Goal: Task Accomplishment & Management: Complete application form

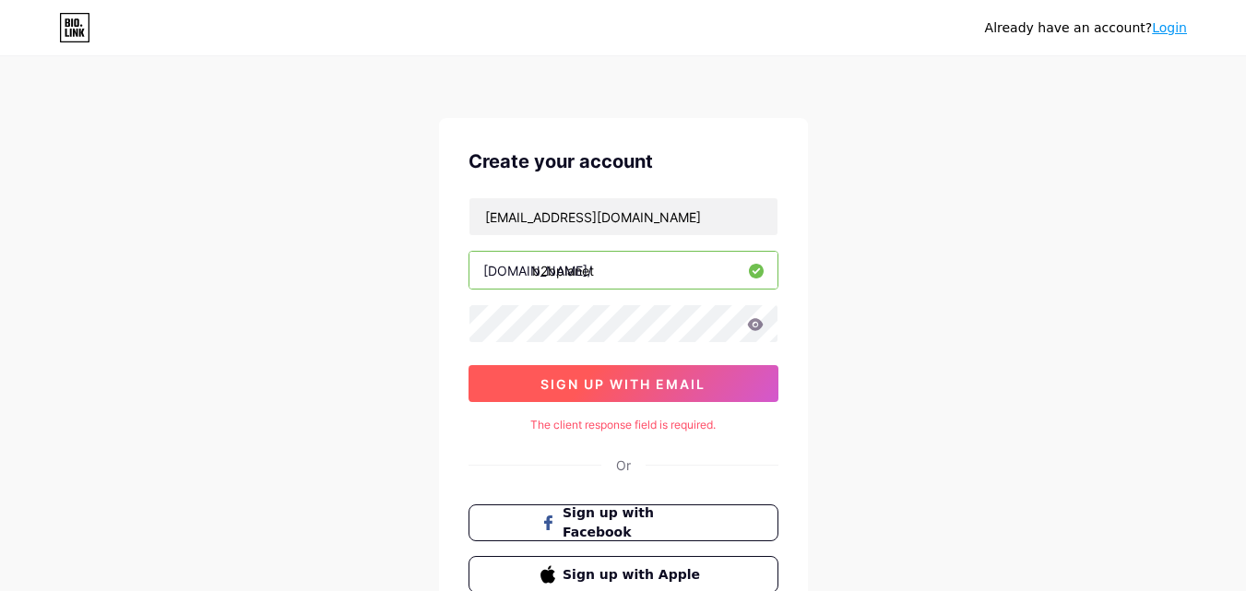
click at [646, 370] on button "sign up with email" at bounding box center [623, 383] width 310 height 37
click at [624, 370] on button "sign up with email" at bounding box center [623, 383] width 310 height 37
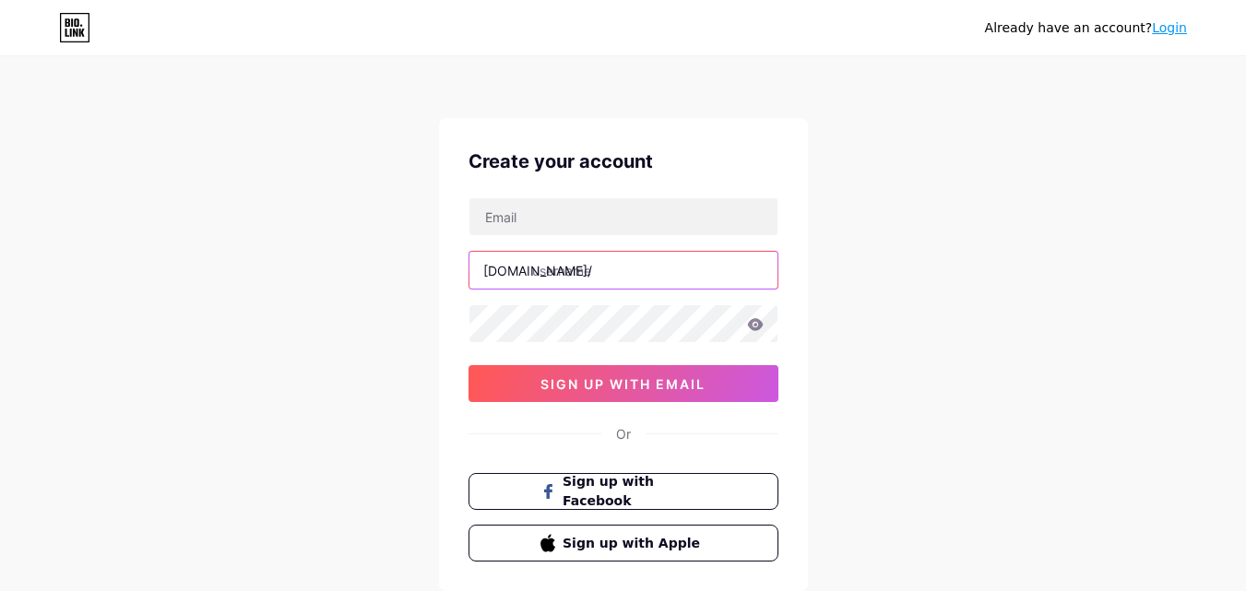
click at [624, 254] on input "text" at bounding box center [623, 270] width 308 height 37
paste input "b2bplanet"
type input "b2bplanet"
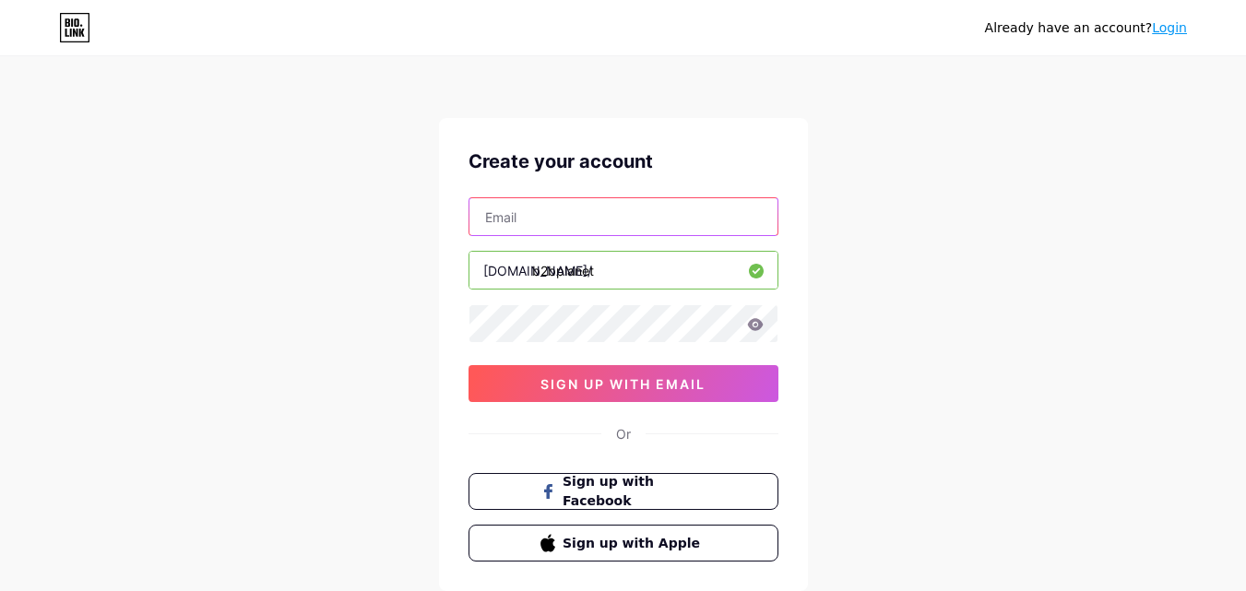
click at [694, 210] on input "text" at bounding box center [623, 216] width 308 height 37
paste input "[EMAIL_ADDRESS][DOMAIN_NAME]"
type input "[EMAIL_ADDRESS][DOMAIN_NAME]"
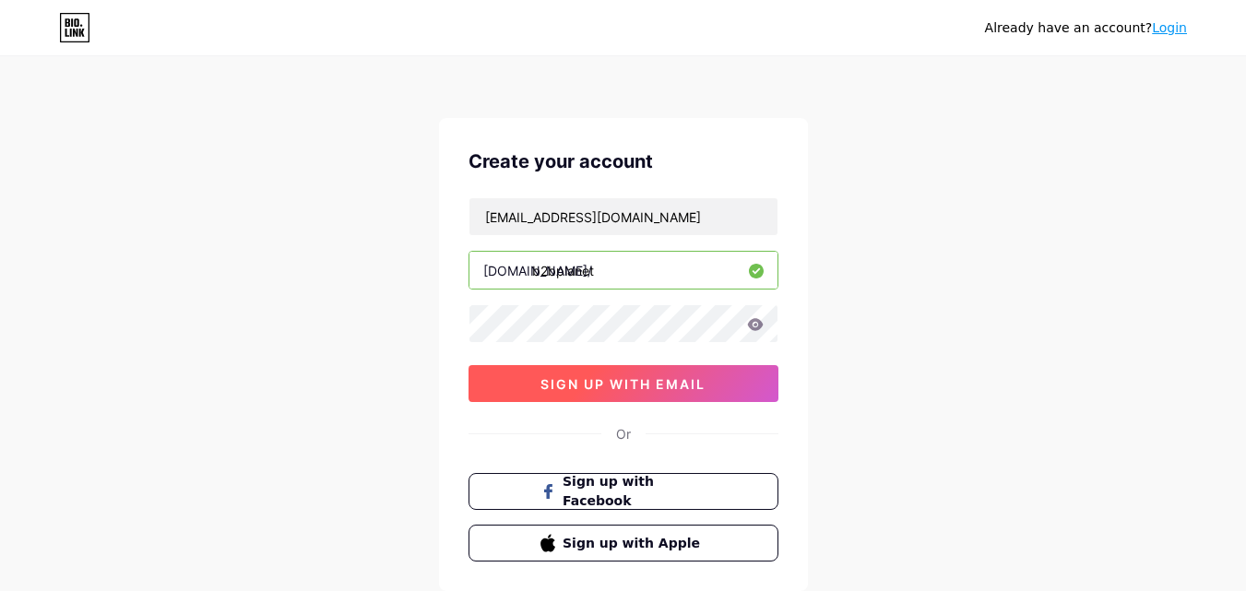
click at [657, 387] on span "sign up with email" at bounding box center [622, 384] width 165 height 16
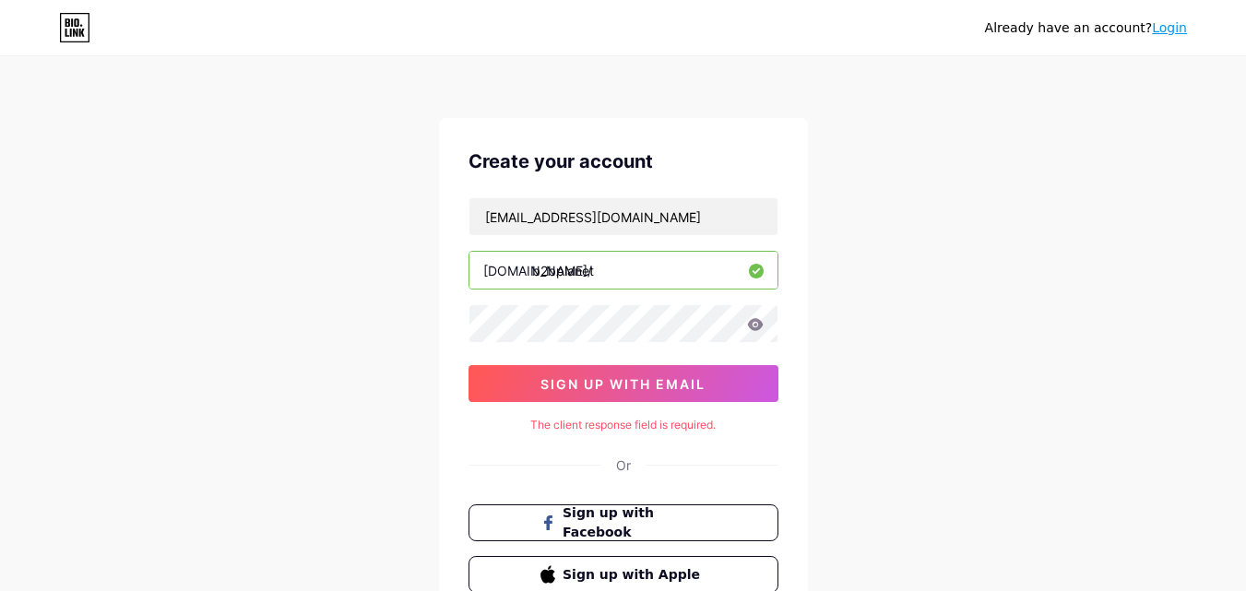
click at [551, 272] on input "b2bplanet" at bounding box center [623, 270] width 308 height 37
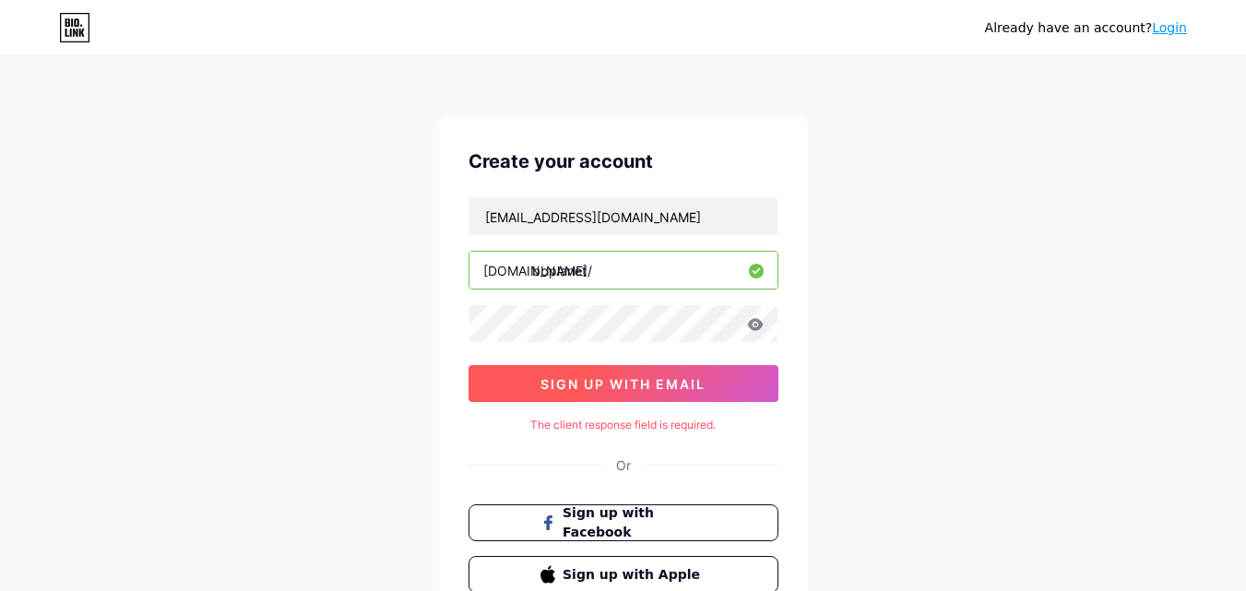
type input "bbplanet"
click at [586, 393] on button "sign up with email" at bounding box center [623, 383] width 310 height 37
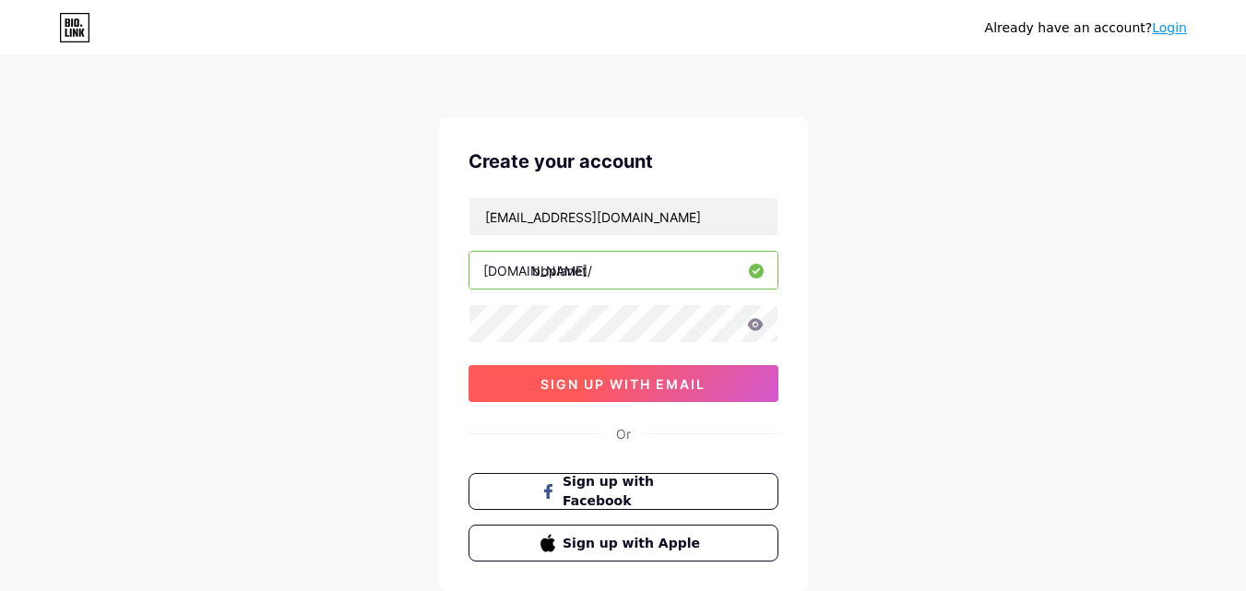
click at [587, 383] on span "sign up with email" at bounding box center [622, 384] width 165 height 16
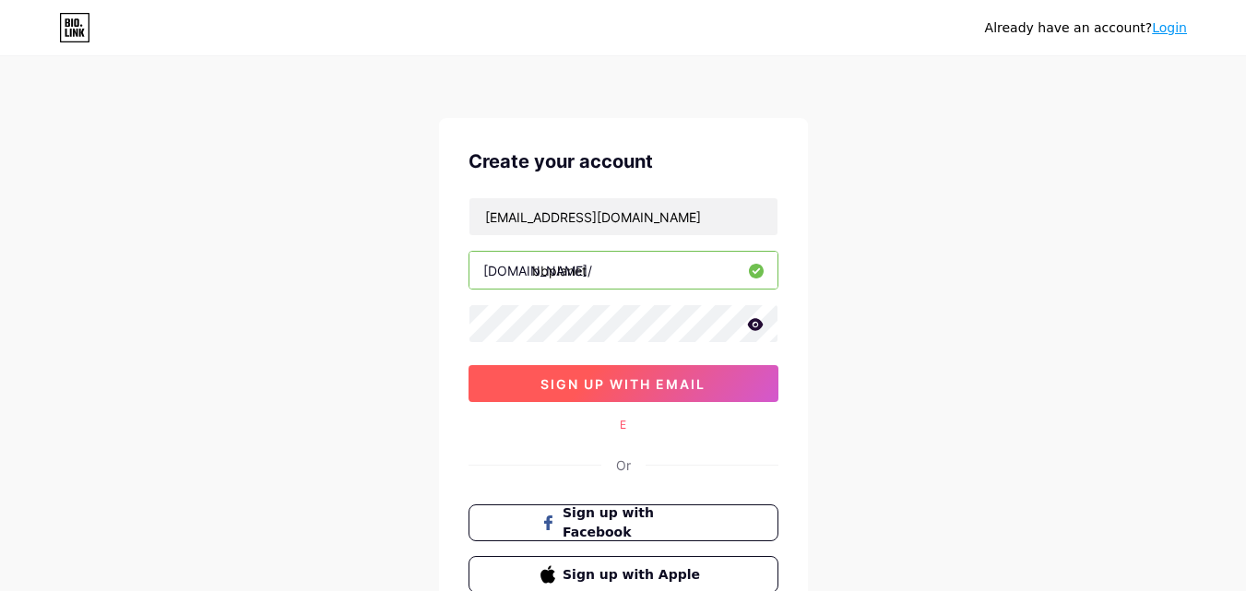
click at [566, 389] on span "sign up with email" at bounding box center [622, 384] width 165 height 16
click at [749, 388] on button "sign up with email" at bounding box center [623, 383] width 310 height 37
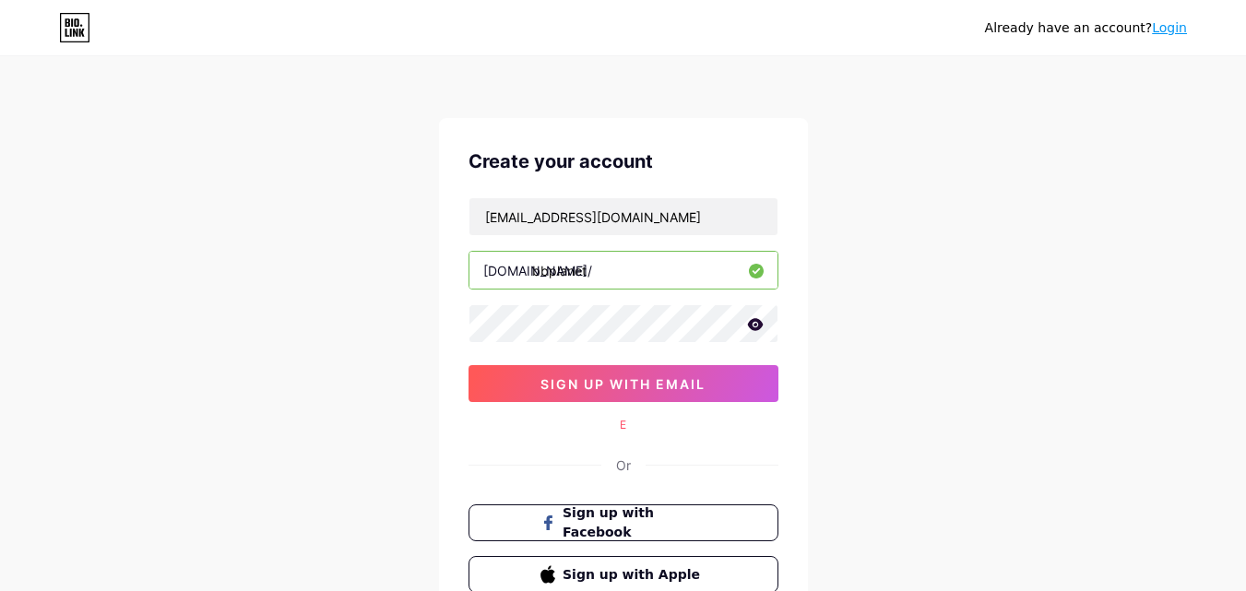
scroll to position [146, 0]
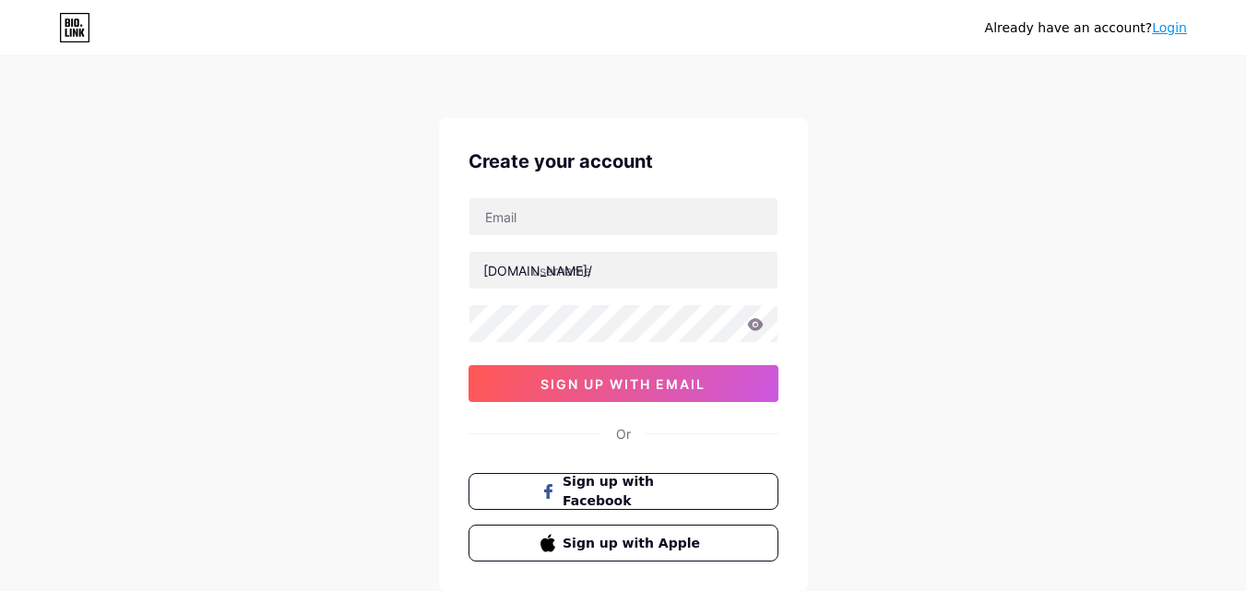
click at [1179, 35] on link "Login" at bounding box center [1169, 27] width 35 height 15
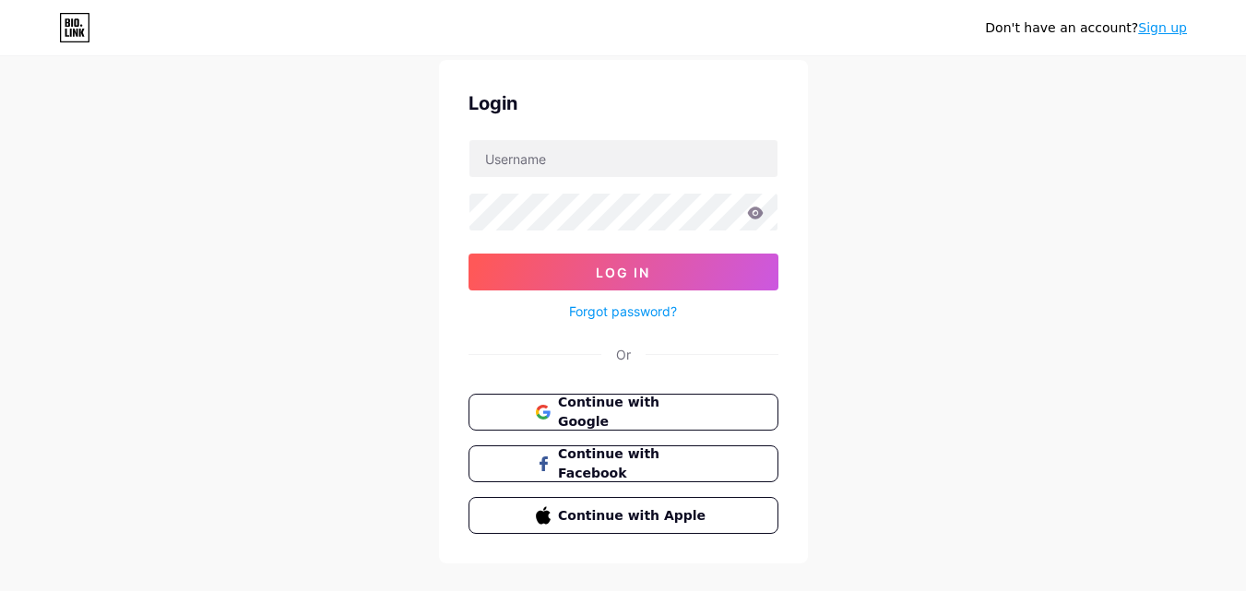
scroll to position [89, 0]
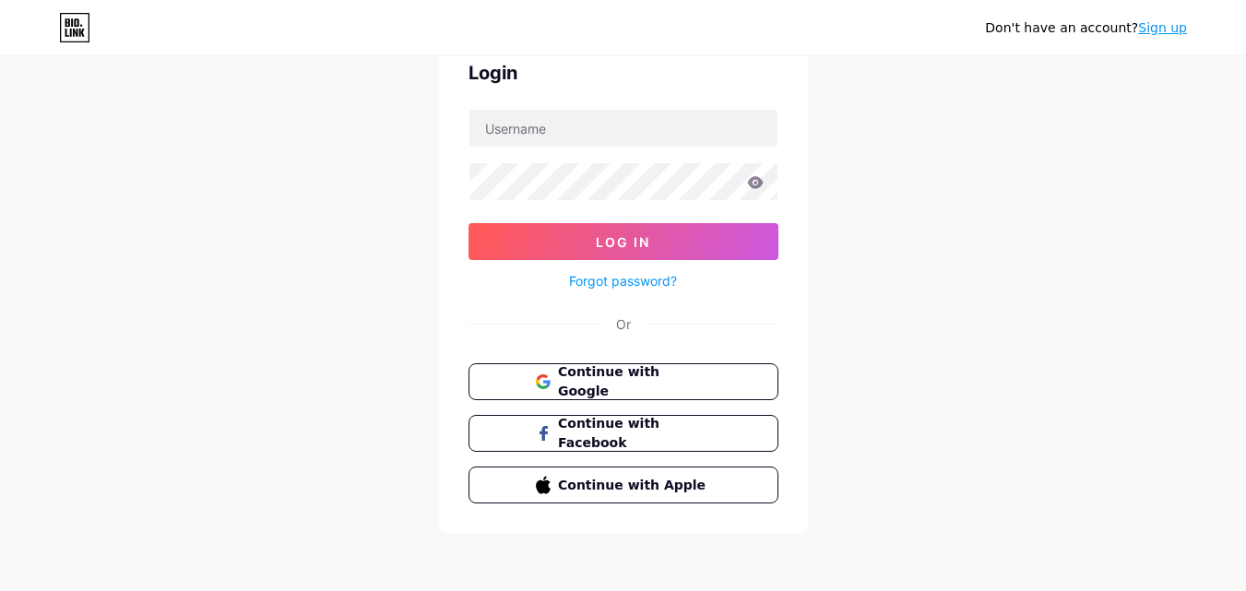
click at [1170, 33] on link "Sign up" at bounding box center [1162, 27] width 49 height 15
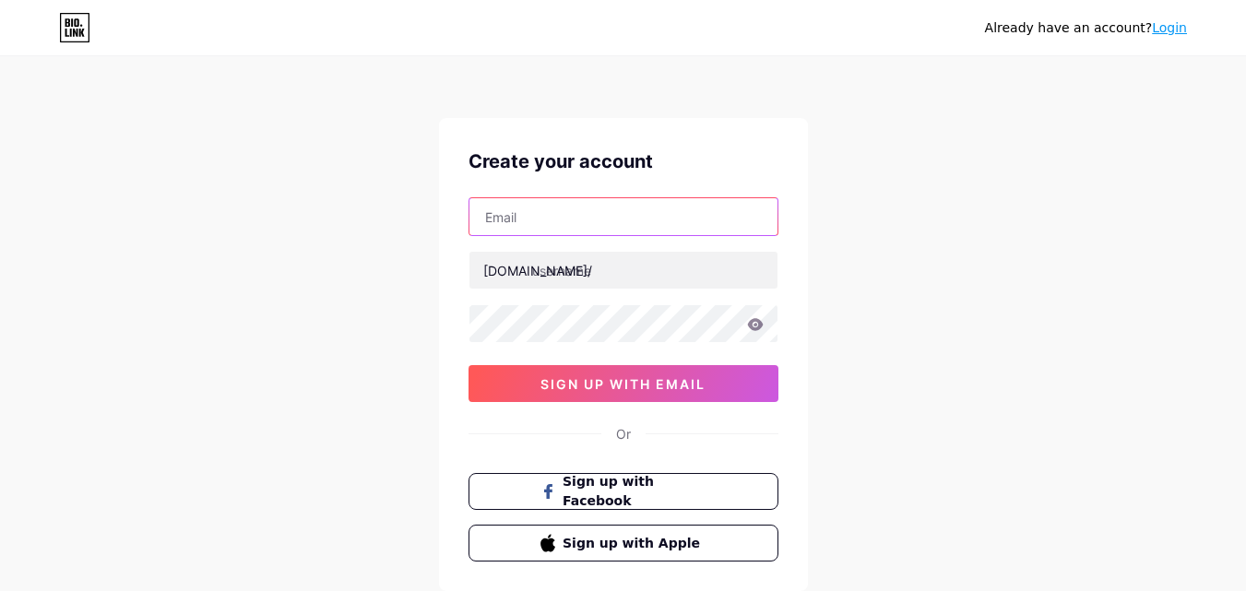
click at [578, 224] on input "text" at bounding box center [623, 216] width 308 height 37
paste input "[EMAIL_ADDRESS][DOMAIN_NAME]"
type input "[EMAIL_ADDRESS][DOMAIN_NAME]"
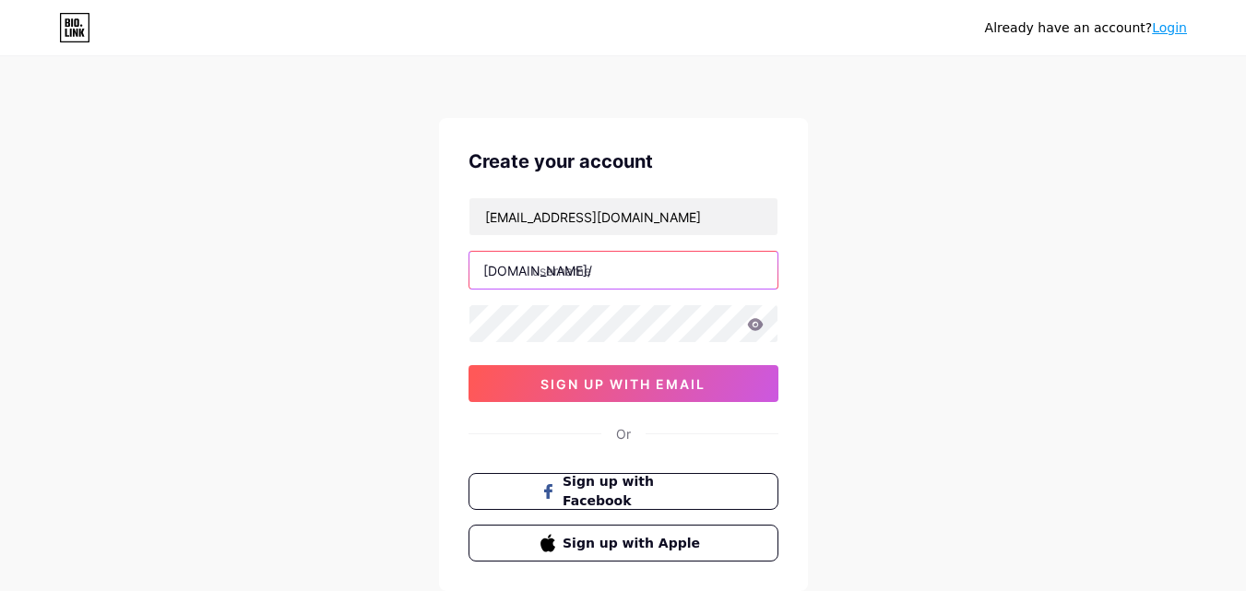
paste input "b2bplanet"
drag, startPoint x: 625, startPoint y: 255, endPoint x: 826, endPoint y: 218, distance: 204.4
click at [626, 254] on input "b2bplanet" at bounding box center [623, 270] width 308 height 37
type input "b2bplanet"
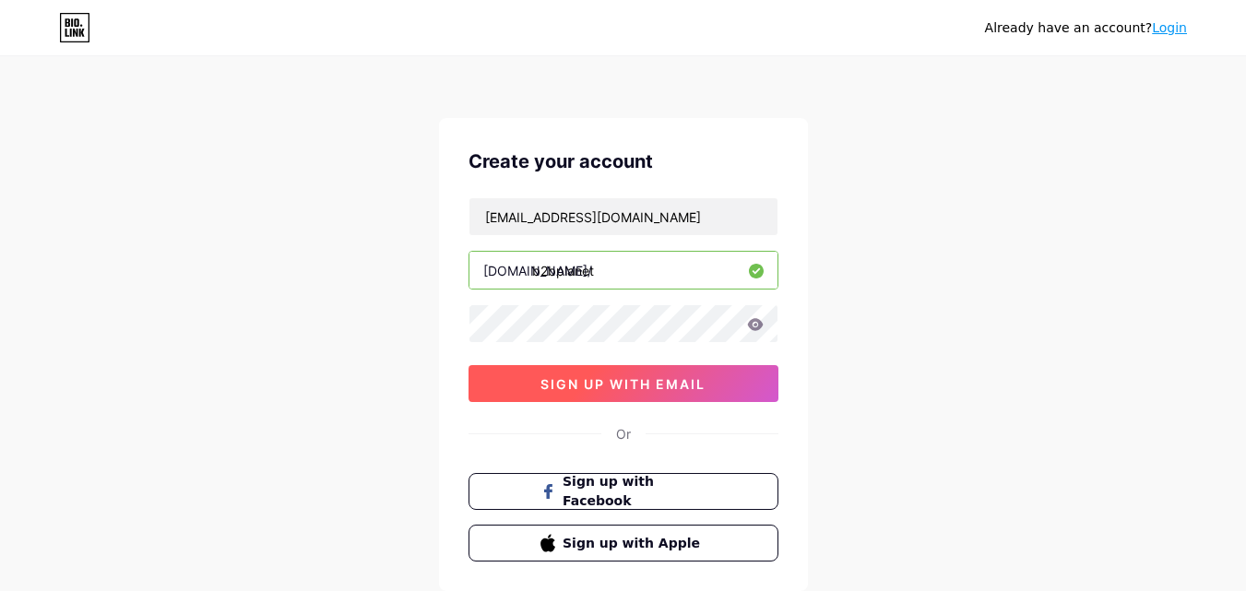
click at [578, 379] on span "sign up with email" at bounding box center [622, 384] width 165 height 16
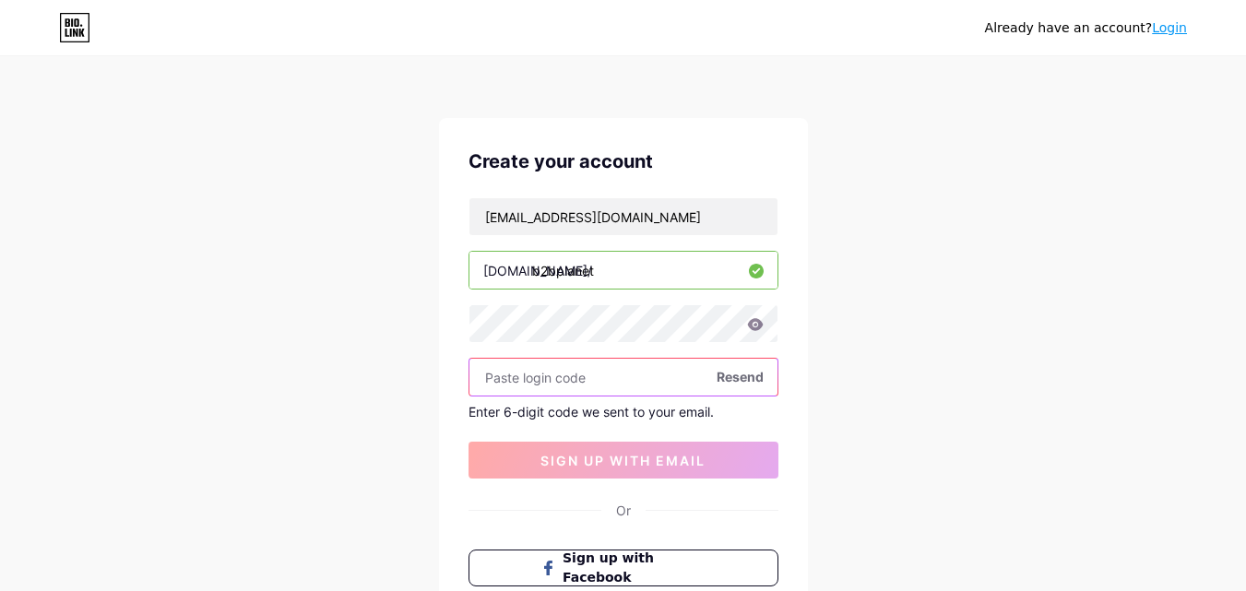
paste input "451731"
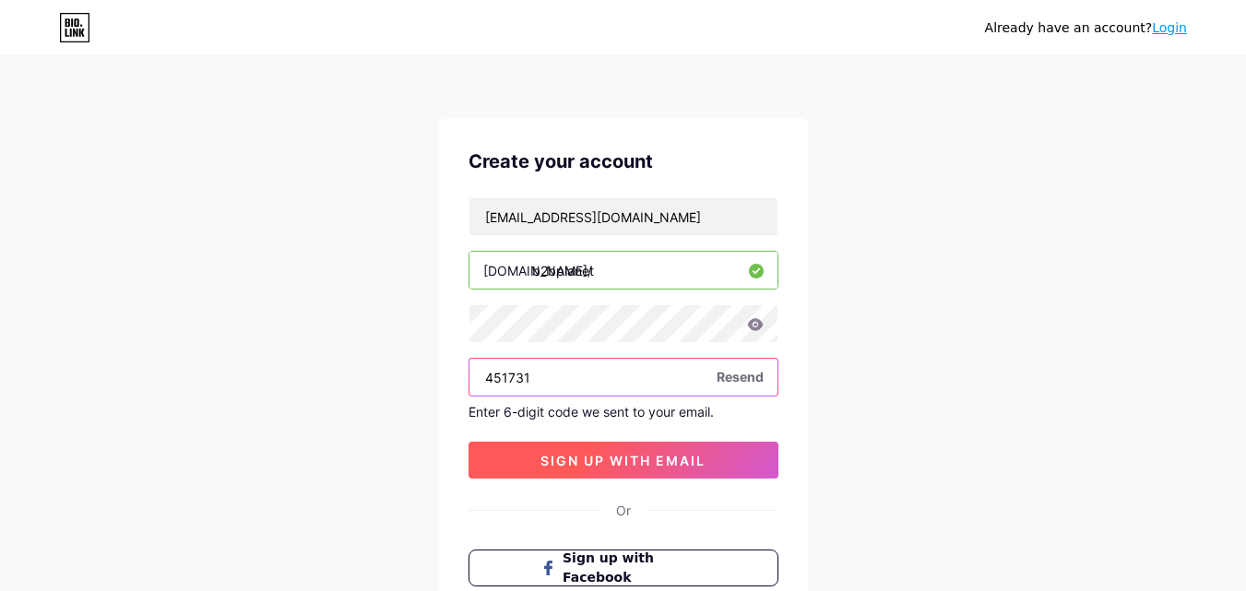
type input "451731"
click at [577, 451] on button "sign up with email" at bounding box center [623, 460] width 310 height 37
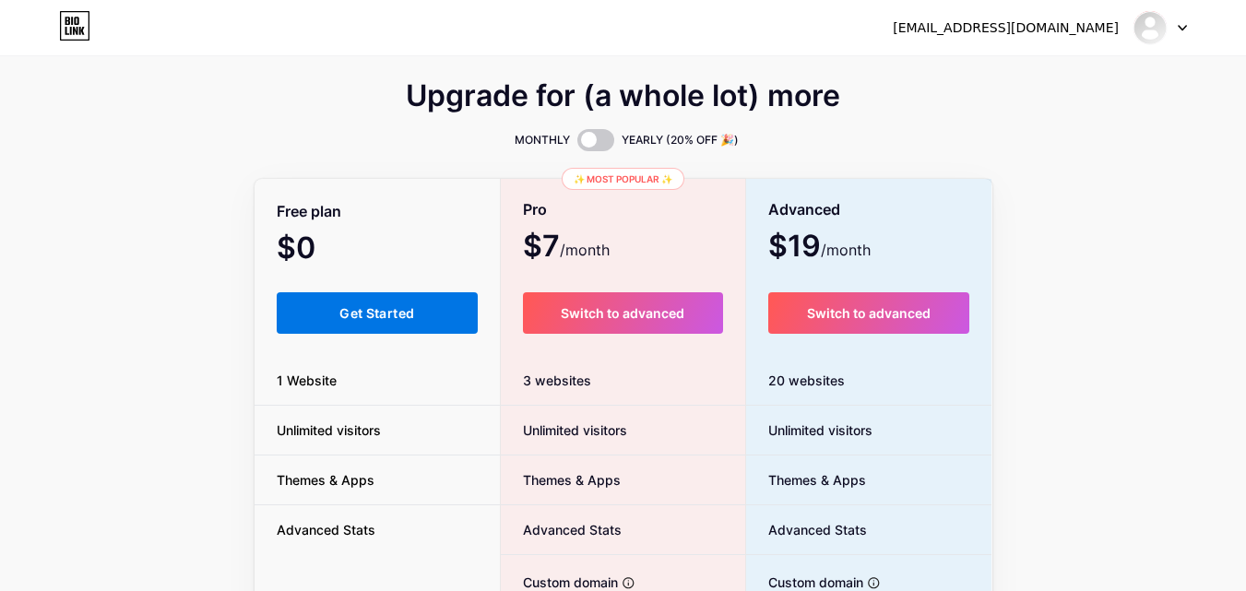
click at [424, 324] on button "Get Started" at bounding box center [378, 312] width 202 height 41
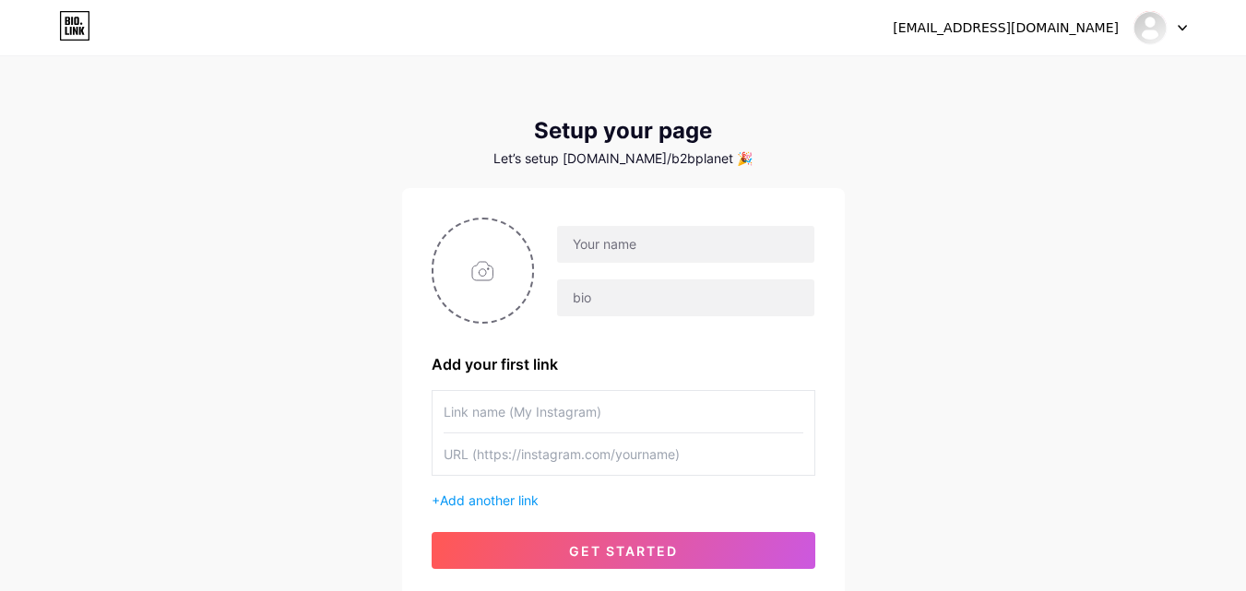
click at [640, 219] on div at bounding box center [624, 271] width 384 height 106
click at [658, 239] on input "text" at bounding box center [685, 244] width 256 height 37
paste input "Bola369"
type input "Bola369"
click at [709, 301] on input "text" at bounding box center [685, 297] width 256 height 37
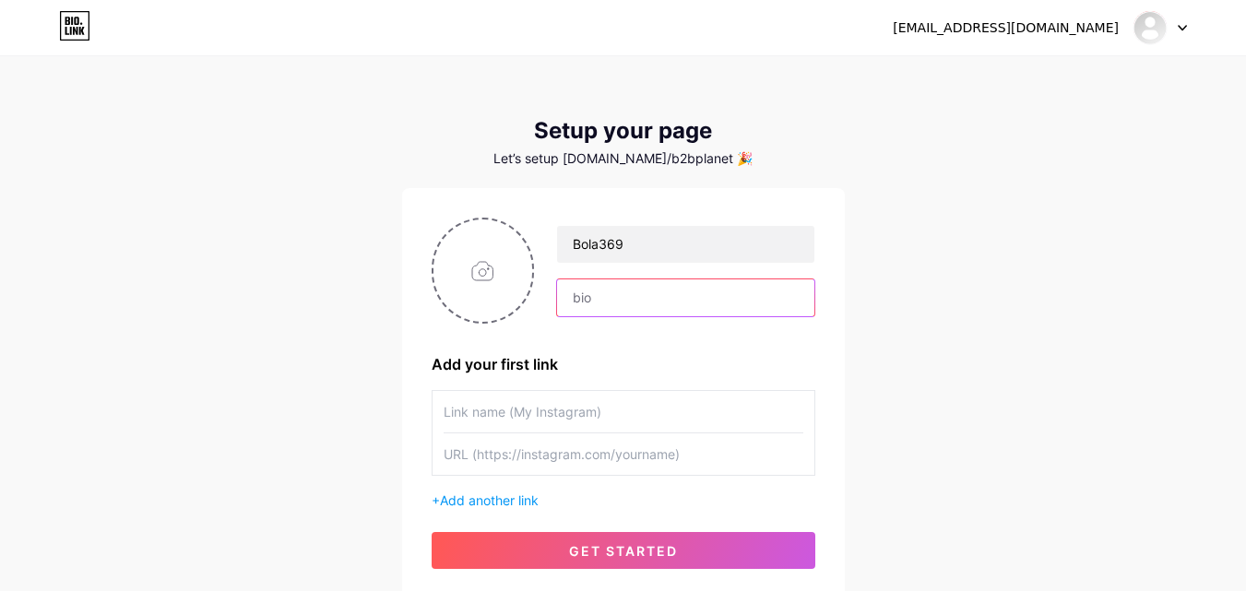
paste input "This is my first time i visit here. I found so many interesting stuff in your b…"
type input "This is my first time i visit here. I found so many interesting stuff in your b…"
drag, startPoint x: 605, startPoint y: 399, endPoint x: 598, endPoint y: 446, distance: 47.5
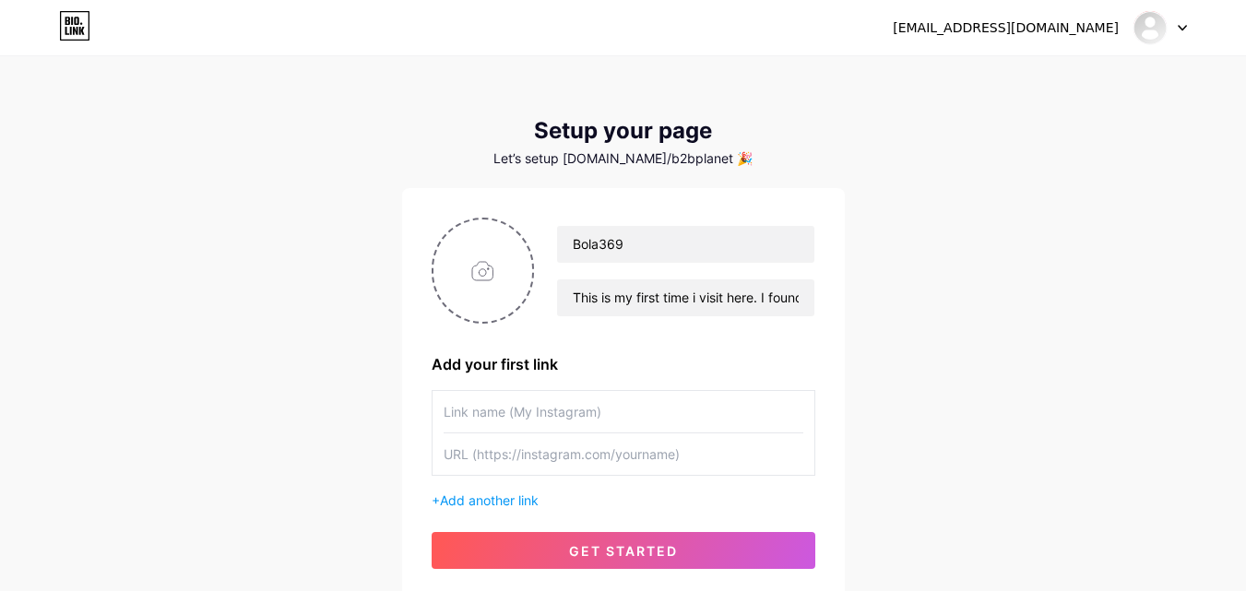
click at [603, 401] on input "text" at bounding box center [624, 411] width 360 height 41
paste input "https://b2bplanet.net/"
type input "https://b2bplanet.net/"
click at [600, 448] on input "text" at bounding box center [624, 453] width 360 height 41
paste input "https://b2bplanet.net/"
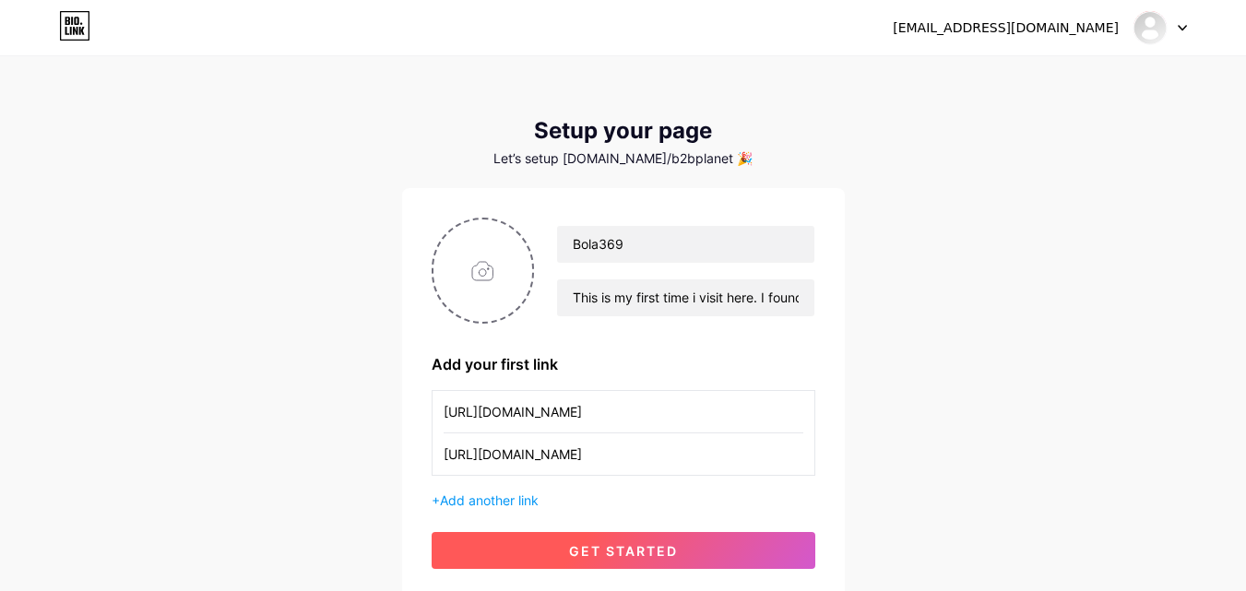
type input "https://b2bplanet.net/"
click at [573, 545] on span "get started" at bounding box center [623, 551] width 109 height 16
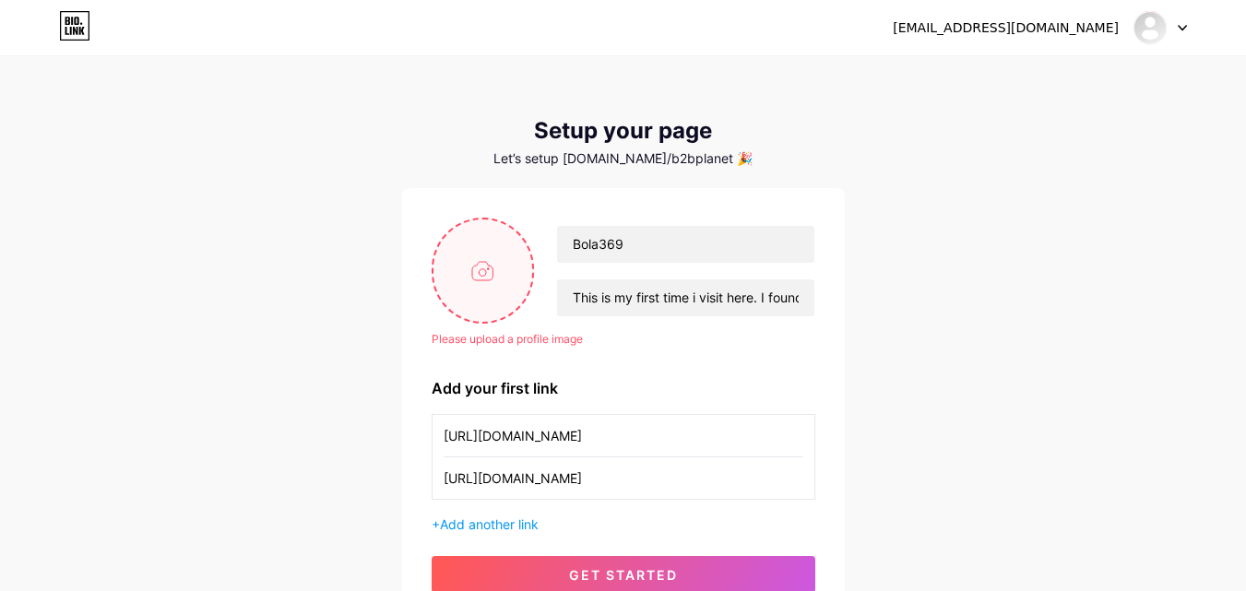
click at [506, 271] on input "file" at bounding box center [483, 270] width 100 height 102
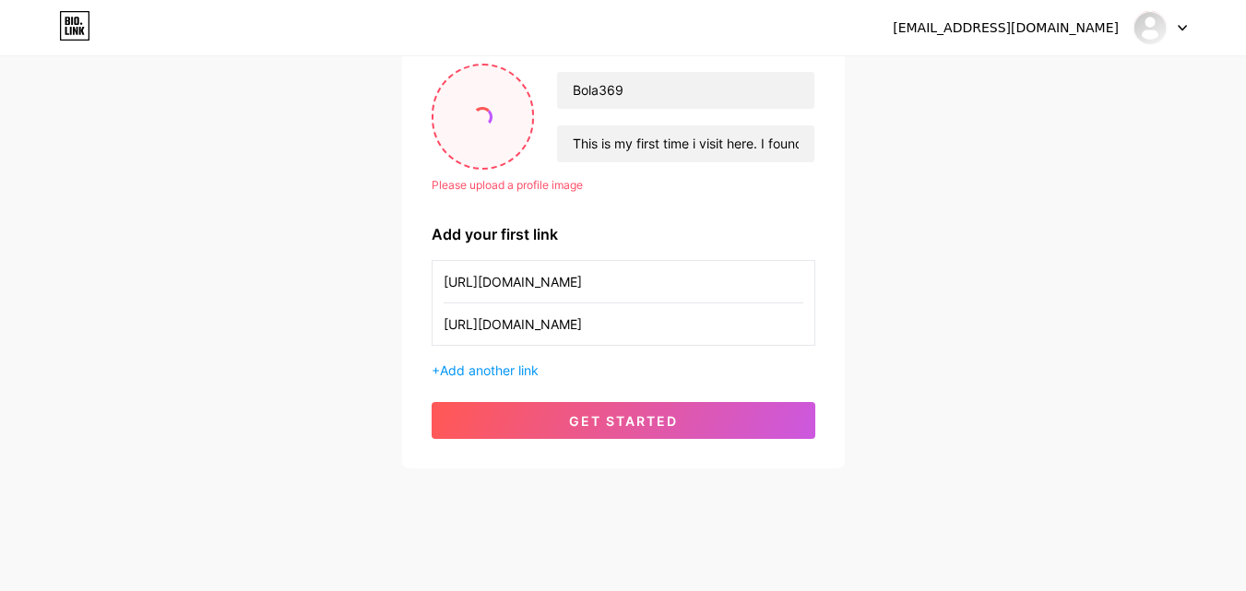
click at [464, 91] on input "file" at bounding box center [483, 116] width 100 height 102
type input "C:\fakepath\1500. 1500.jpeg"
click at [574, 445] on div "Please upload a profile image Bola369 This is my first time i visit here. I fou…" at bounding box center [623, 251] width 443 height 434
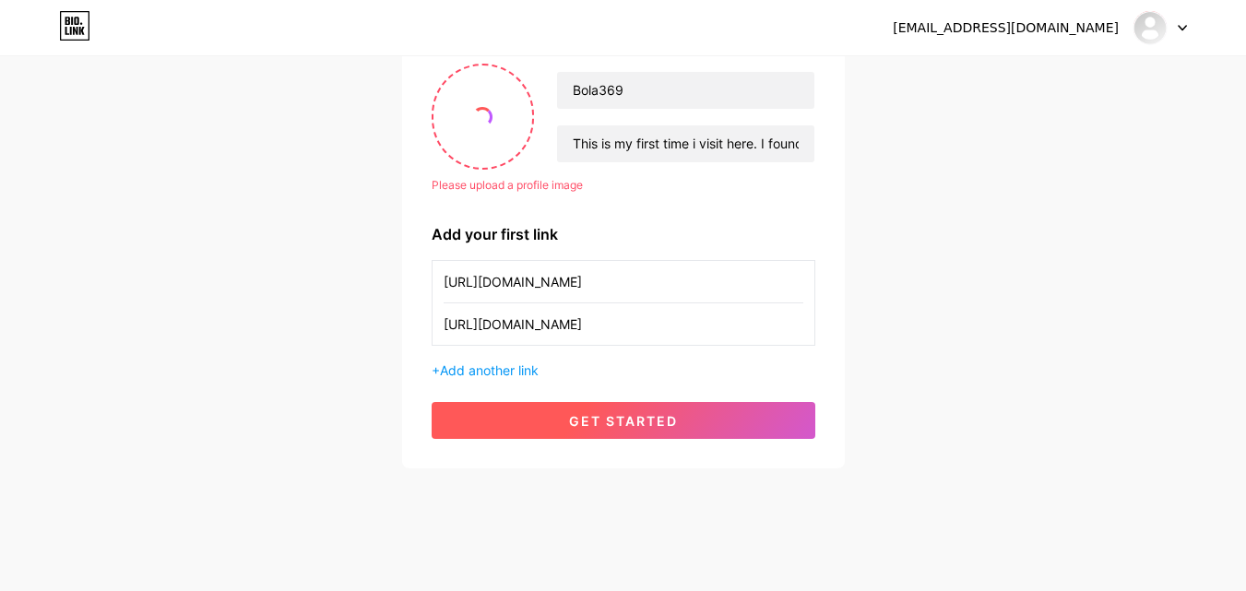
click at [577, 417] on span "get started" at bounding box center [623, 421] width 109 height 16
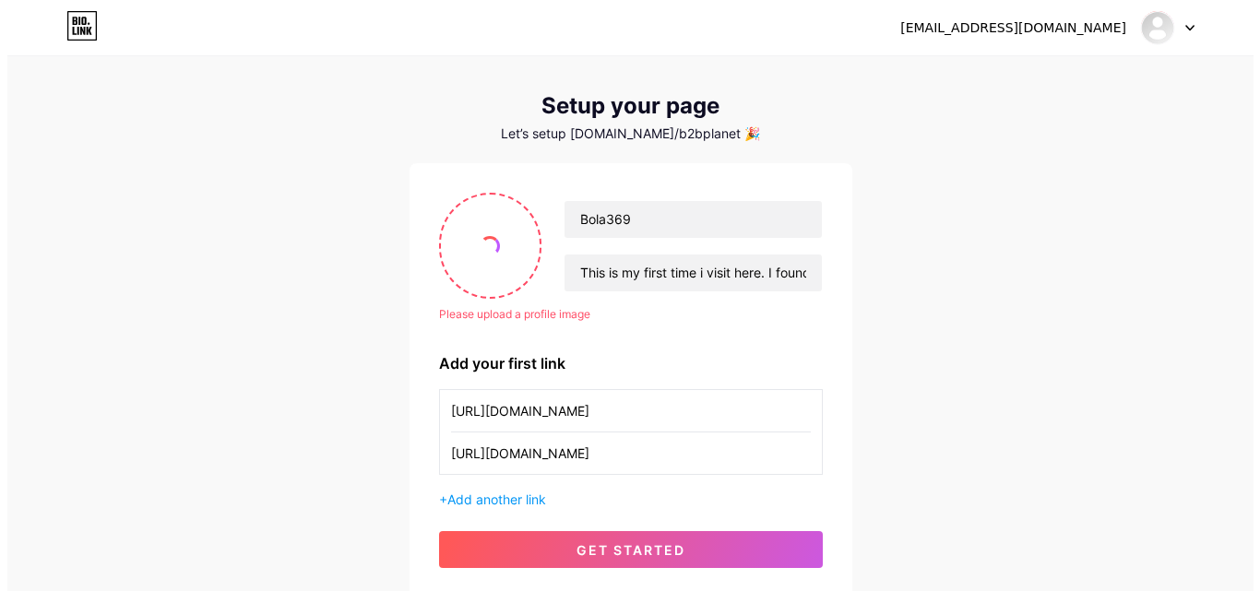
scroll to position [0, 0]
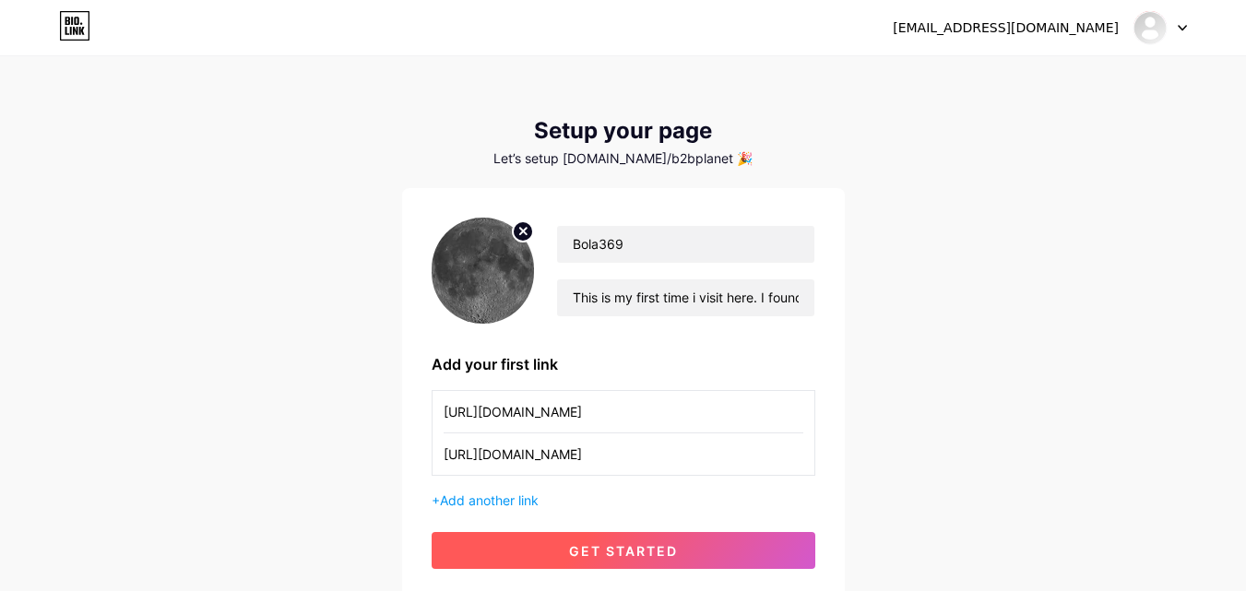
click at [604, 558] on span "get started" at bounding box center [623, 551] width 109 height 16
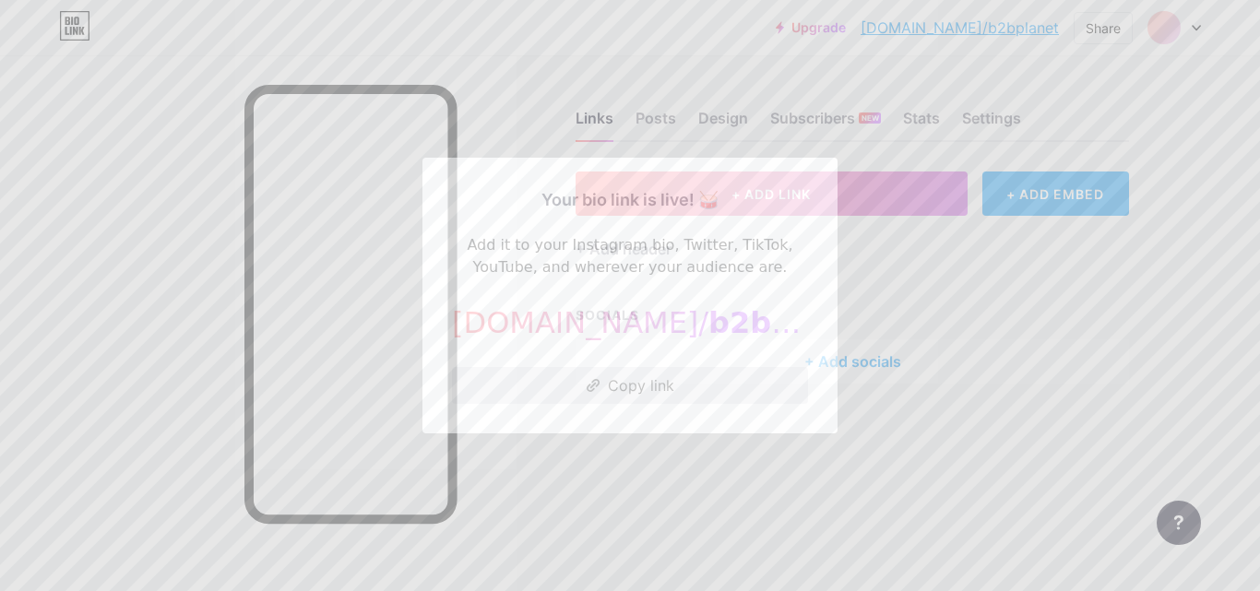
click at [639, 388] on button "Copy link" at bounding box center [630, 385] width 356 height 37
